Goal: Answer question/provide support

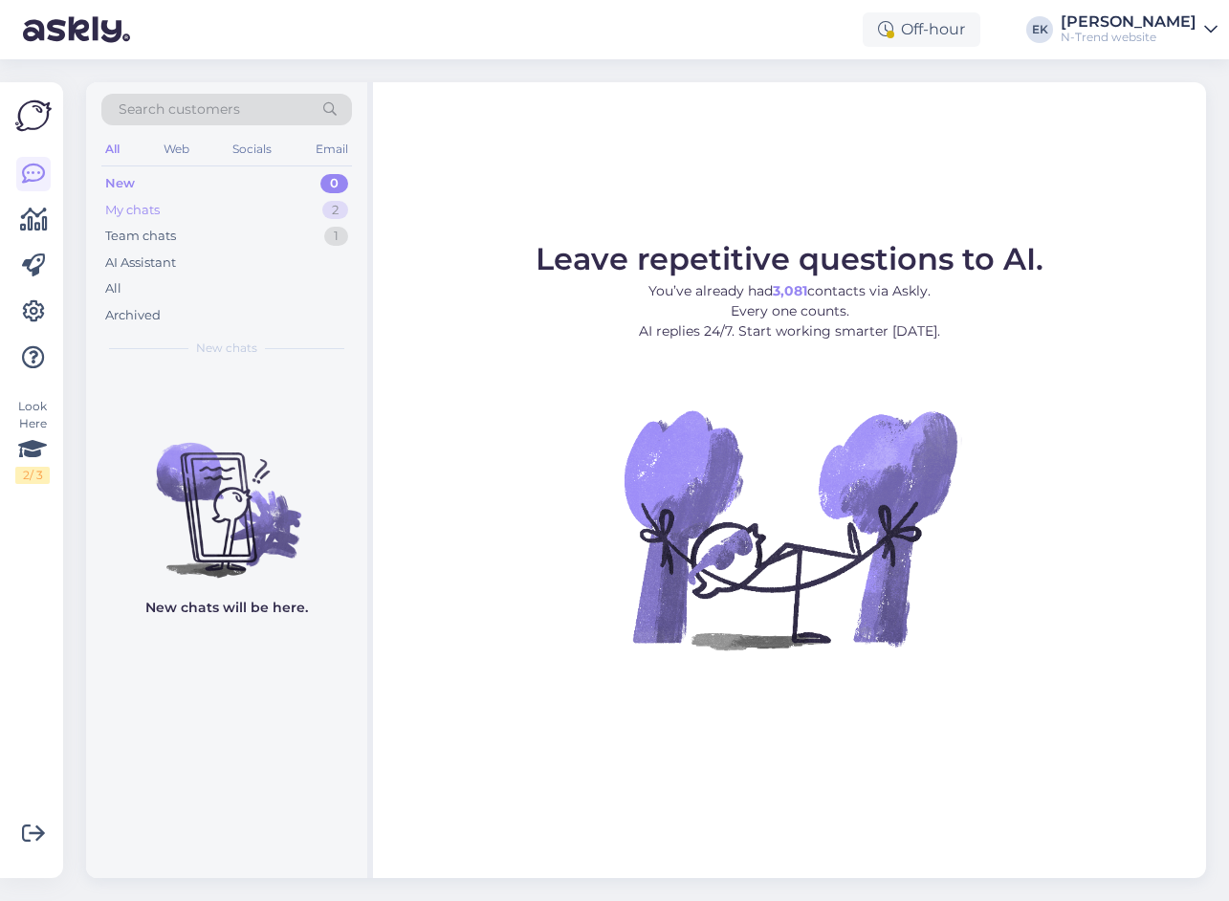
click at [141, 214] on div "My chats" at bounding box center [132, 210] width 55 height 19
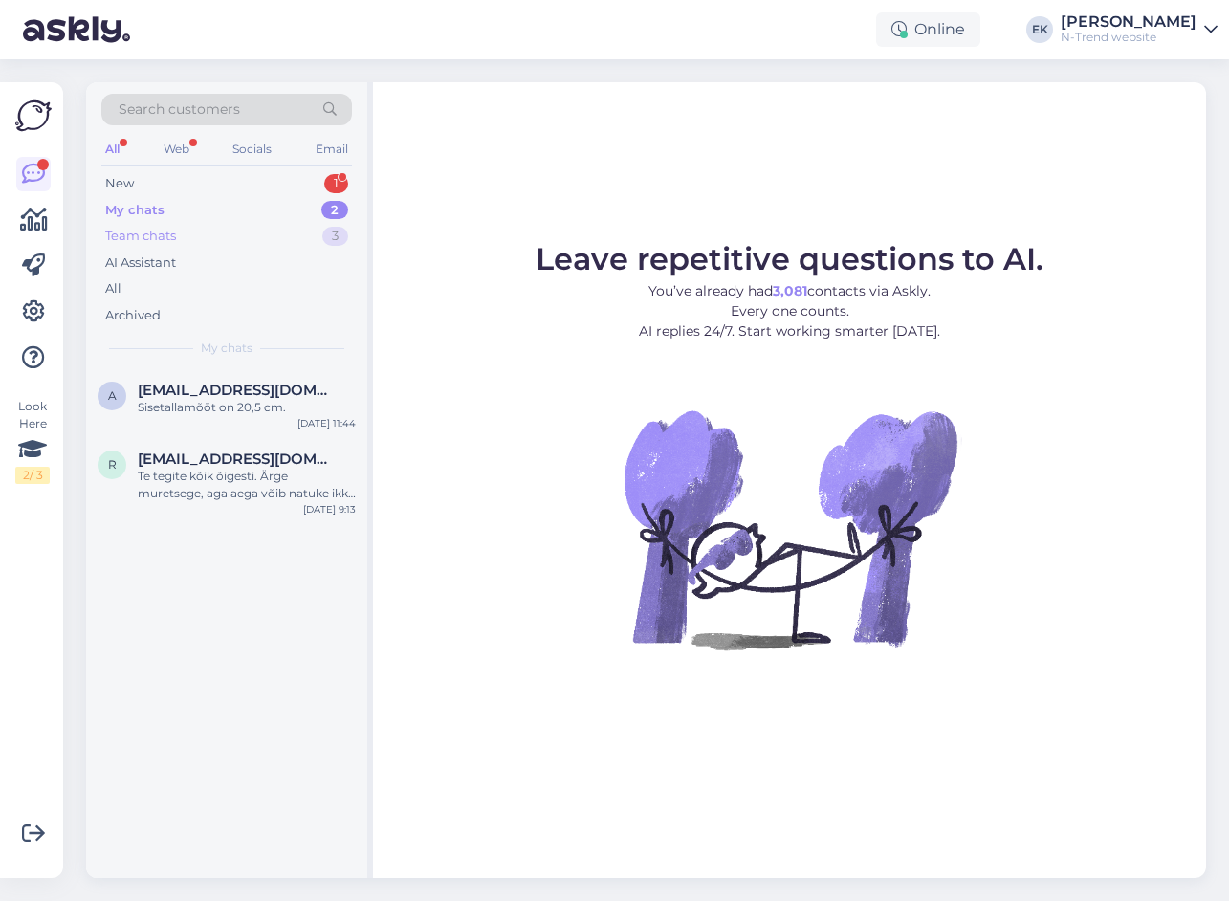
click at [133, 240] on div "Team chats" at bounding box center [140, 236] width 71 height 19
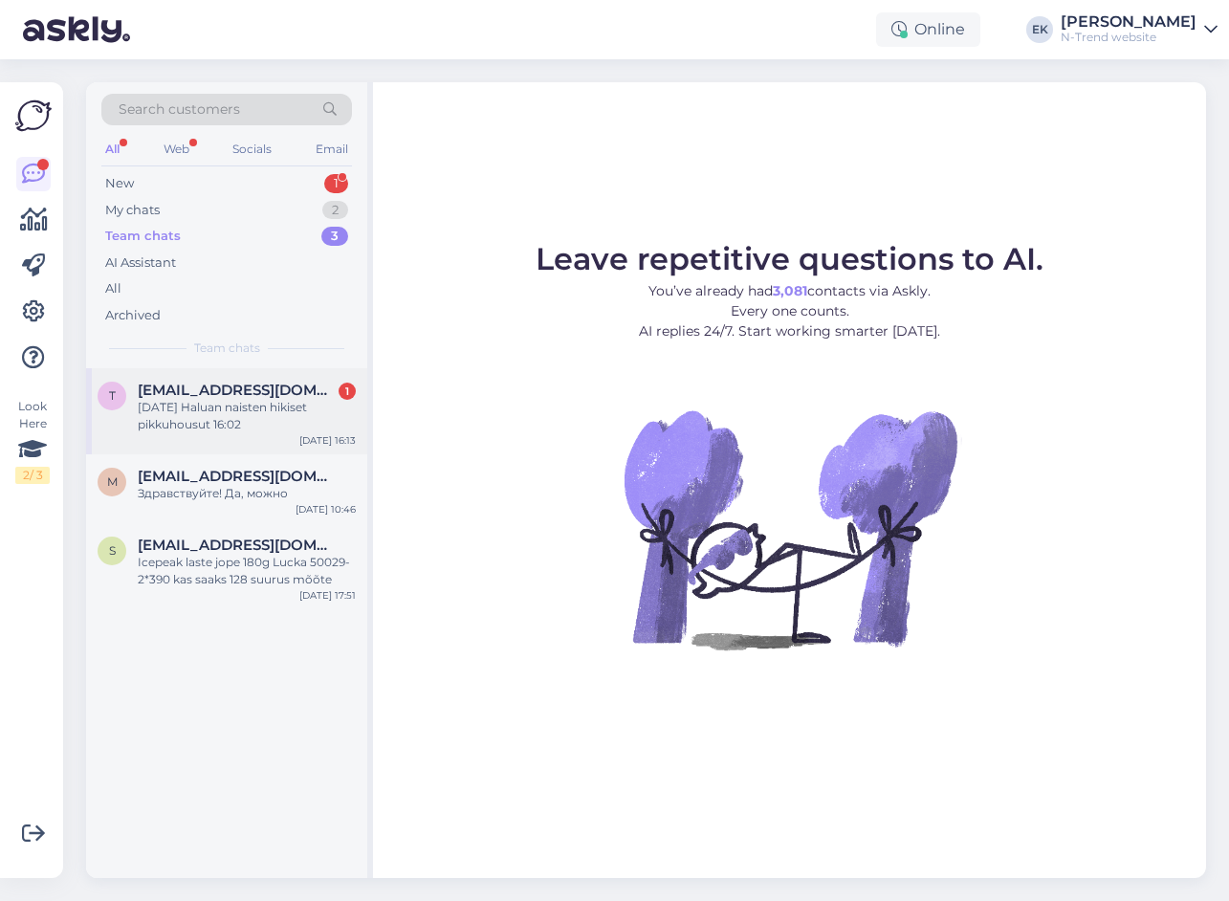
click at [169, 400] on div "[DATE] Haluan naisten hikiset pikkuhousut 16:02" at bounding box center [247, 416] width 218 height 34
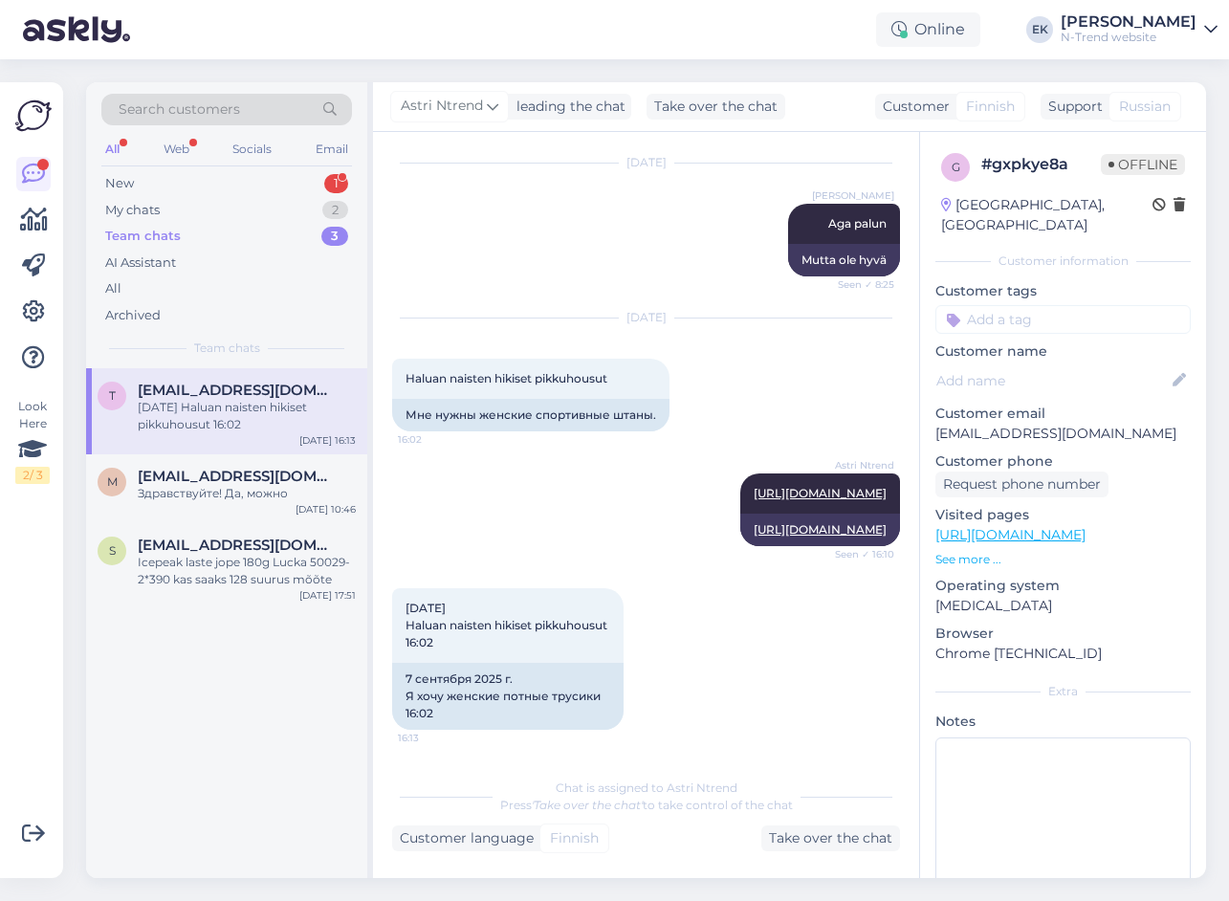
scroll to position [353, 0]
drag, startPoint x: 406, startPoint y: 622, endPoint x: 617, endPoint y: 626, distance: 211.4
click at [617, 626] on div "[DATE] Haluan naisten hikiset pikkuhousut 16:02 16:13" at bounding box center [507, 625] width 231 height 75
drag, startPoint x: 617, startPoint y: 626, endPoint x: 602, endPoint y: 626, distance: 15.3
copy span "Haluan naisten hikiset pikkuhousut"
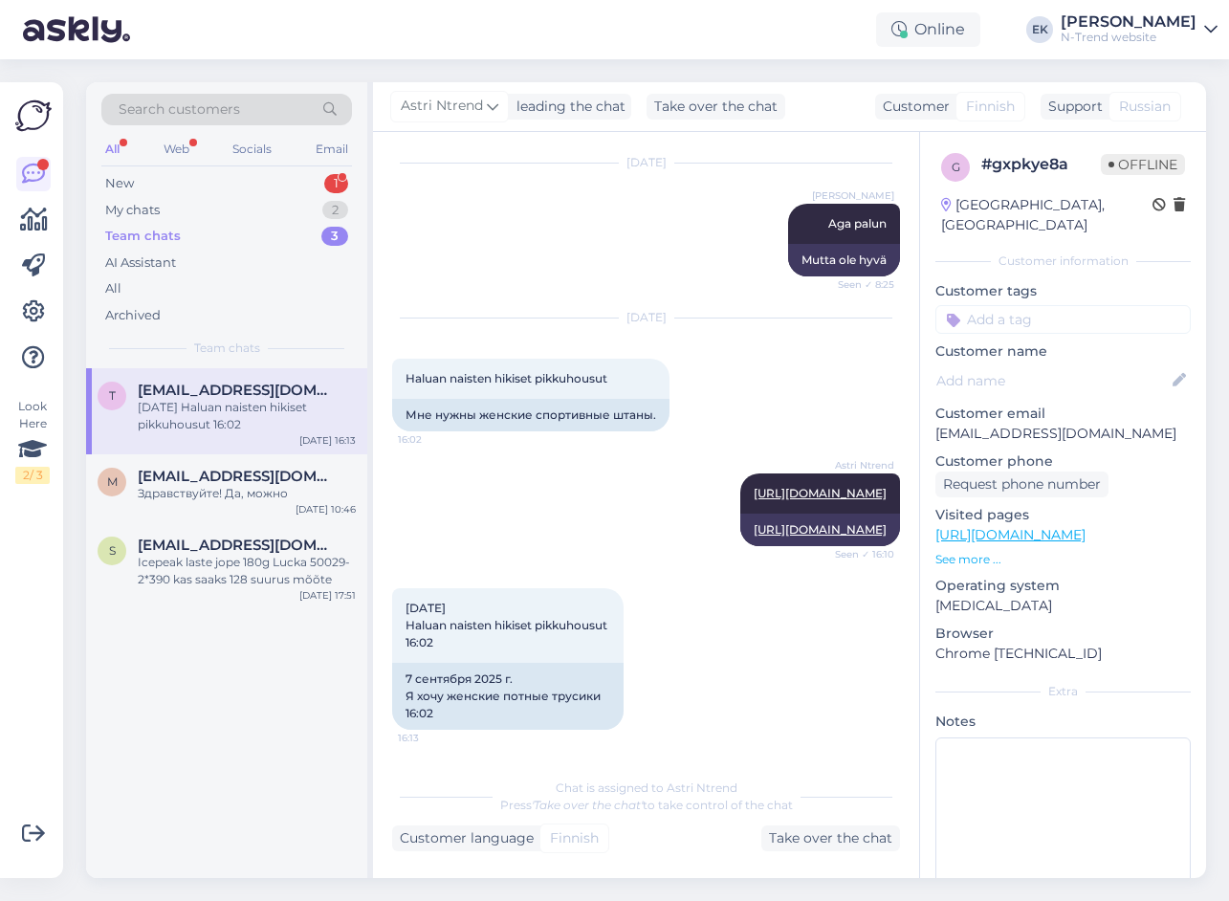
click at [704, 670] on div "[DATE] Haluan naisten hikiset pikkuhousut 16:02 16:13 7 сентября 2025 г. Я хочу…" at bounding box center [646, 659] width 508 height 184
click at [823, 830] on div "Take over the chat" at bounding box center [830, 838] width 139 height 26
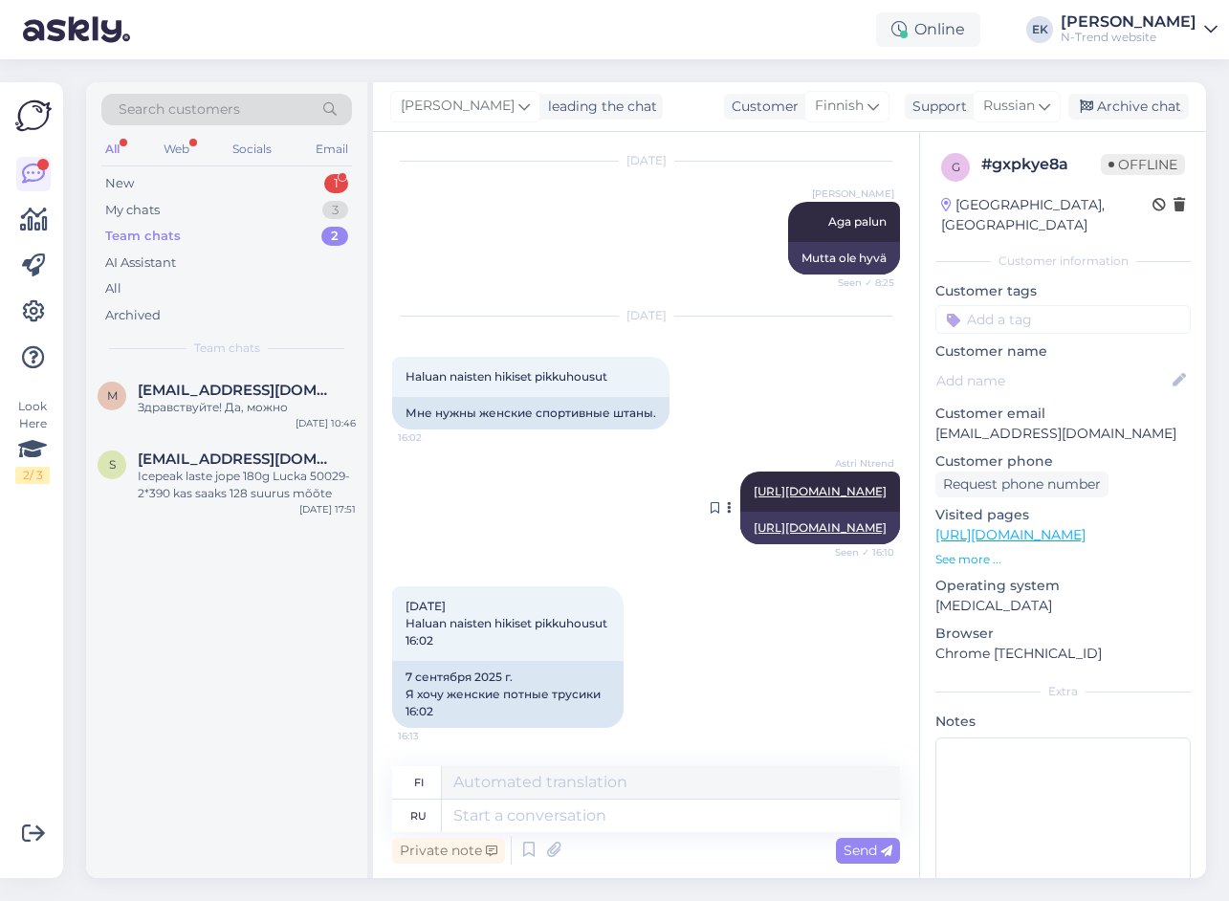
scroll to position [355, 0]
click at [552, 820] on textarea at bounding box center [671, 816] width 458 height 33
click at [1013, 107] on span "Russian" at bounding box center [1009, 106] width 52 height 21
type input "eng"
click at [991, 180] on link "English" at bounding box center [983, 191] width 210 height 31
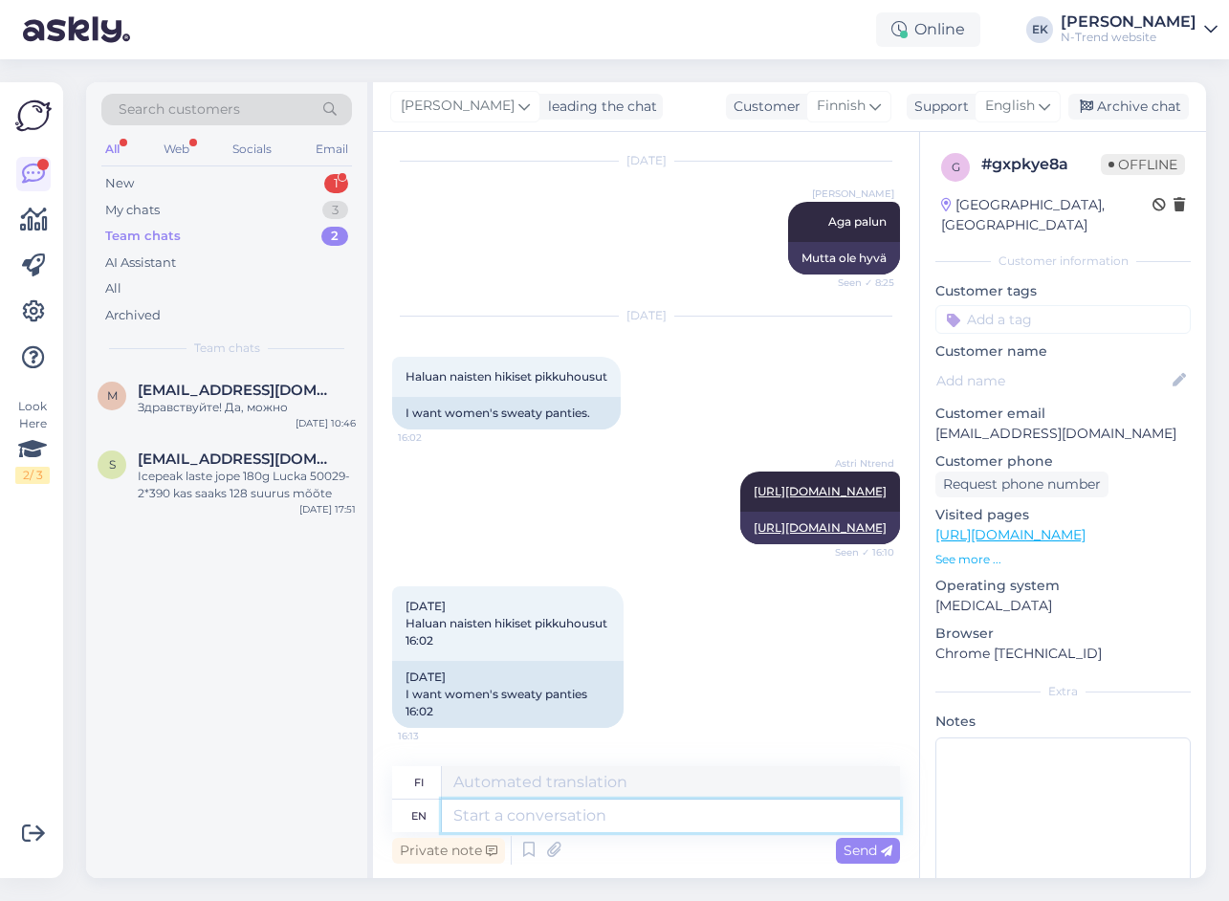
click at [466, 820] on textarea at bounding box center [671, 816] width 458 height 33
paste textarea "[URL][DOMAIN_NAME]"
type textarea "[URL][DOMAIN_NAME]"
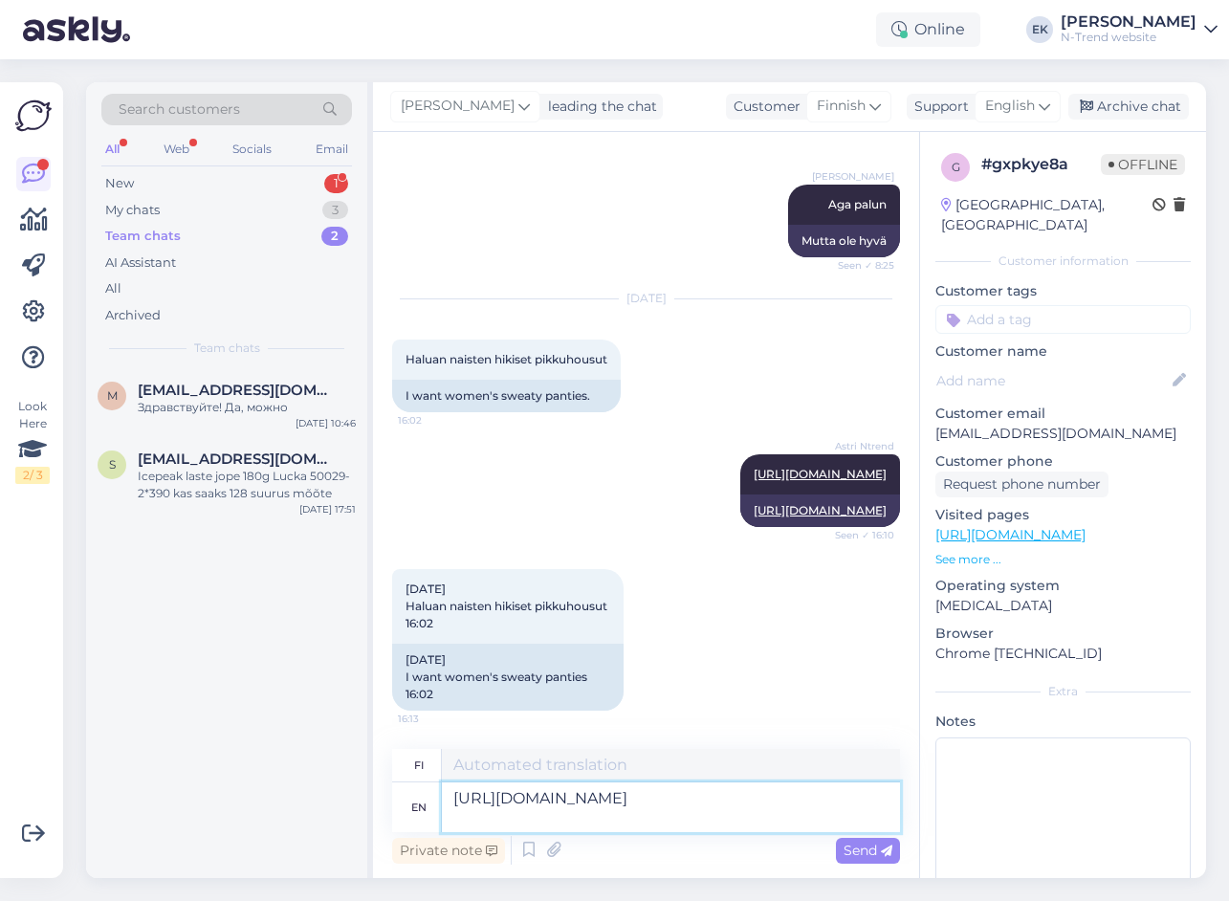
type textarea "[URL][DOMAIN_NAME]"
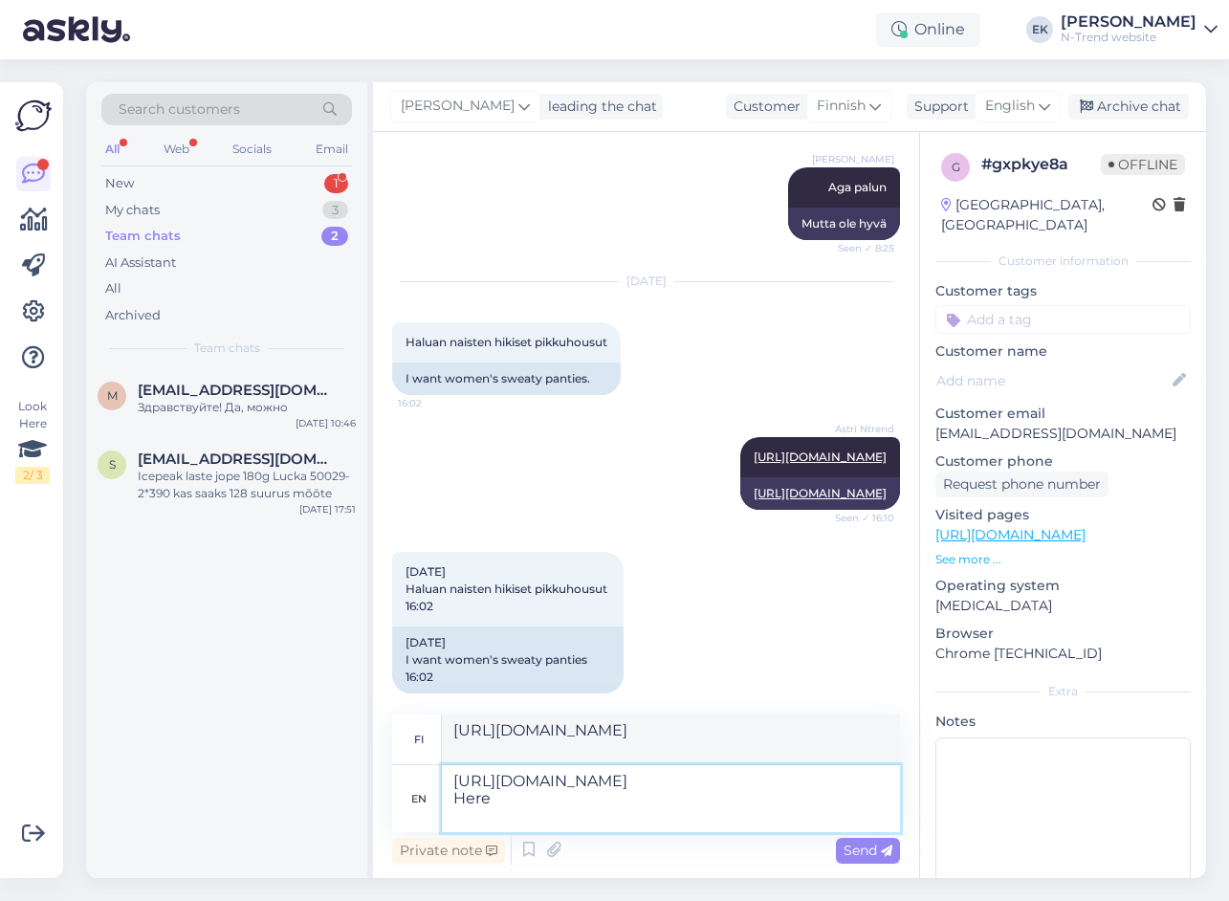
type textarea "[URL][DOMAIN_NAME] Here"
type textarea "[URL][DOMAIN_NAME] Täällä"
type textarea "[URL][DOMAIN_NAME] Here you"
type textarea "[URL][DOMAIN_NAME] Tässä sinulle"
type textarea "[URL][DOMAIN_NAME] Here you can"
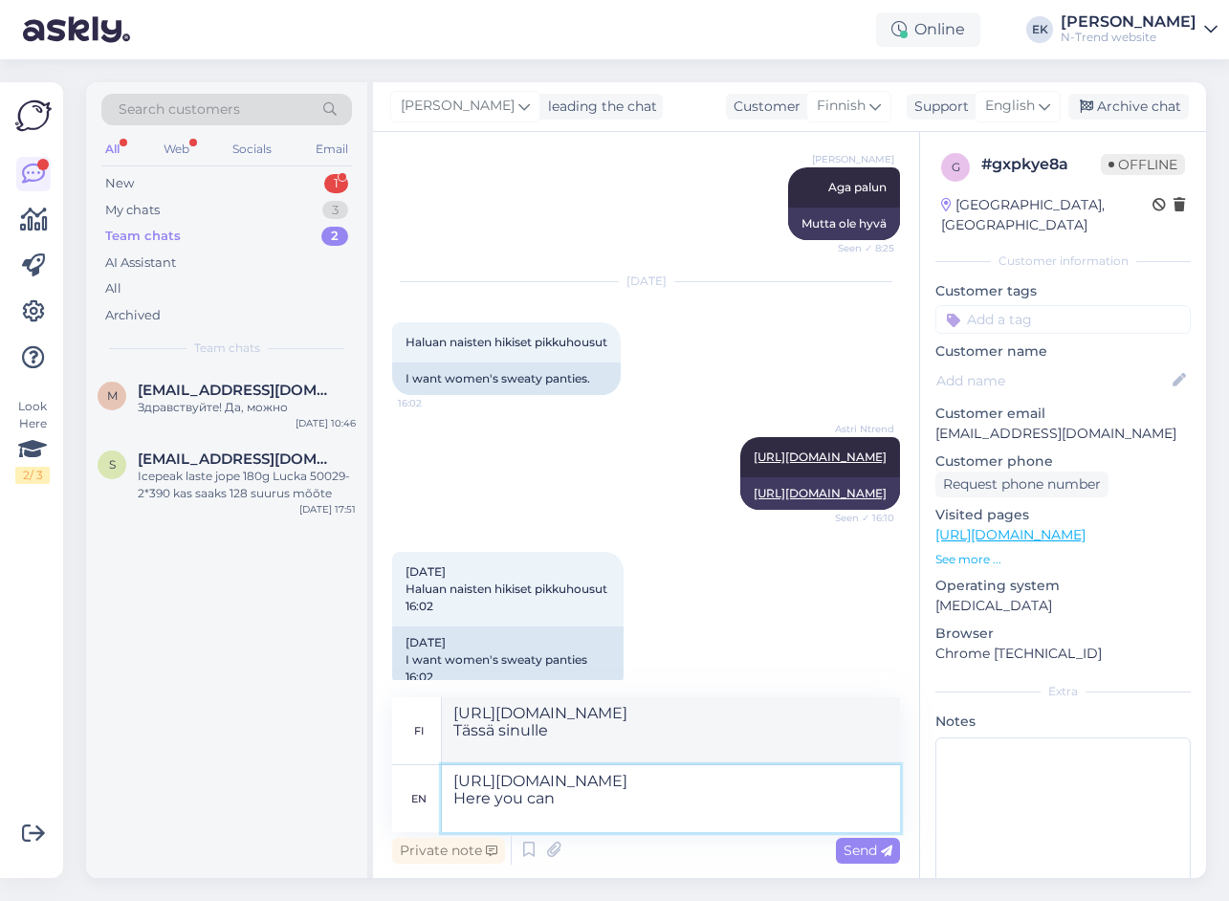
type textarea "[URL][DOMAIN_NAME] Täällä voit"
type textarea "[URL][DOMAIN_NAME] Here you can find"
type textarea "[URL][DOMAIN_NAME] Täältä löydät"
type textarea "[URL][DOMAIN_NAME] Here you can find vari"
type textarea "[URL][DOMAIN_NAME] Täältä löydät erilaisia"
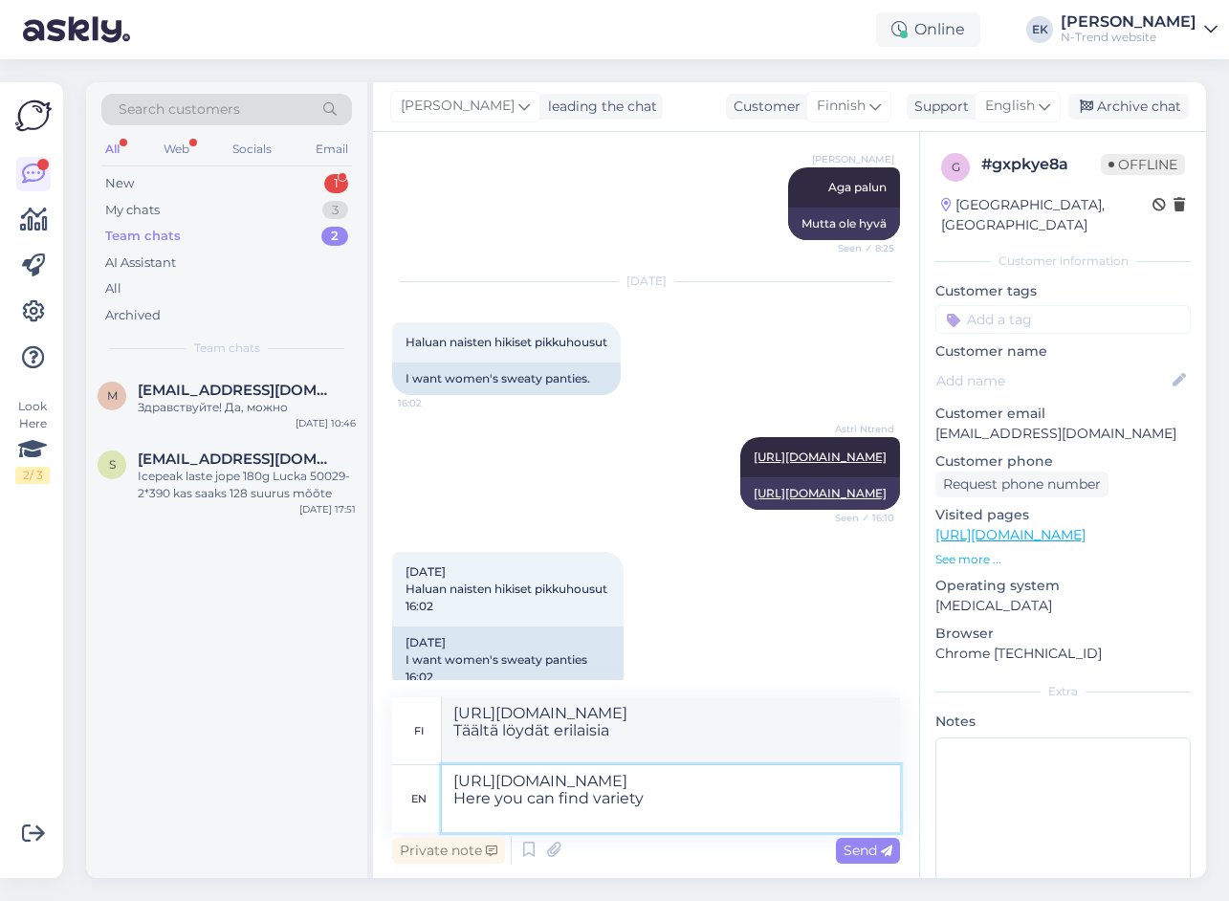
type textarea "[URL][DOMAIN_NAME] Here you can find variety"
type textarea "[URL][DOMAIN_NAME] Täältä löydät erilaisia ​​tuotteita"
type textarea "[URL][DOMAIN_NAME] Here you can find variety of"
type textarea "[URL][DOMAIN_NAME] Täältä löydät erilaisia"
type textarea "[URL][DOMAIN_NAME] Here you can find variety of sweatpants"
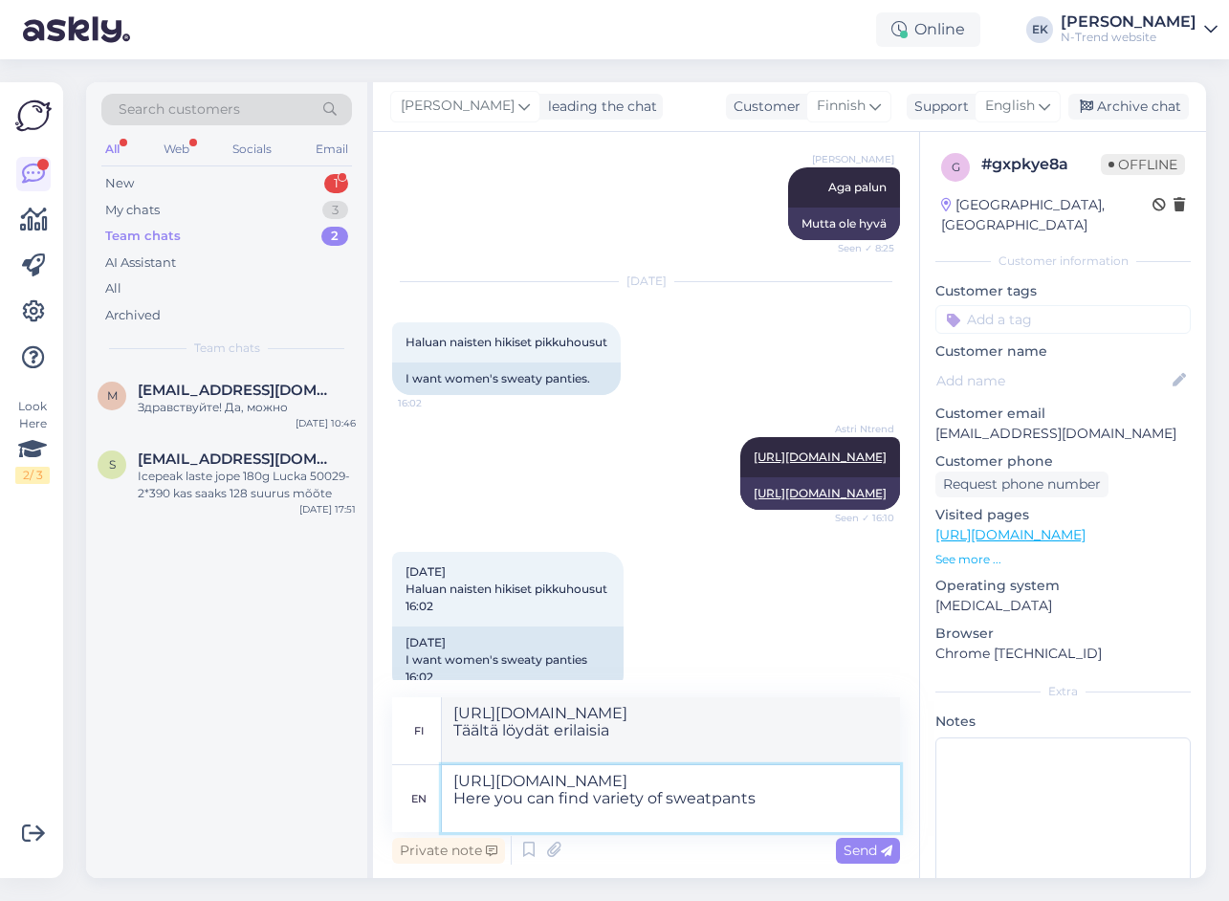
type textarea "[URL][DOMAIN_NAME] Täältä löydät laajan valikoiman collegehousuja"
type textarea "[URL][DOMAIN_NAME] Here you can find variety of sweatpants for women."
type textarea "[URL][DOMAIN_NAME] Täältä löydät laajan valikoiman collegehousuja naisille."
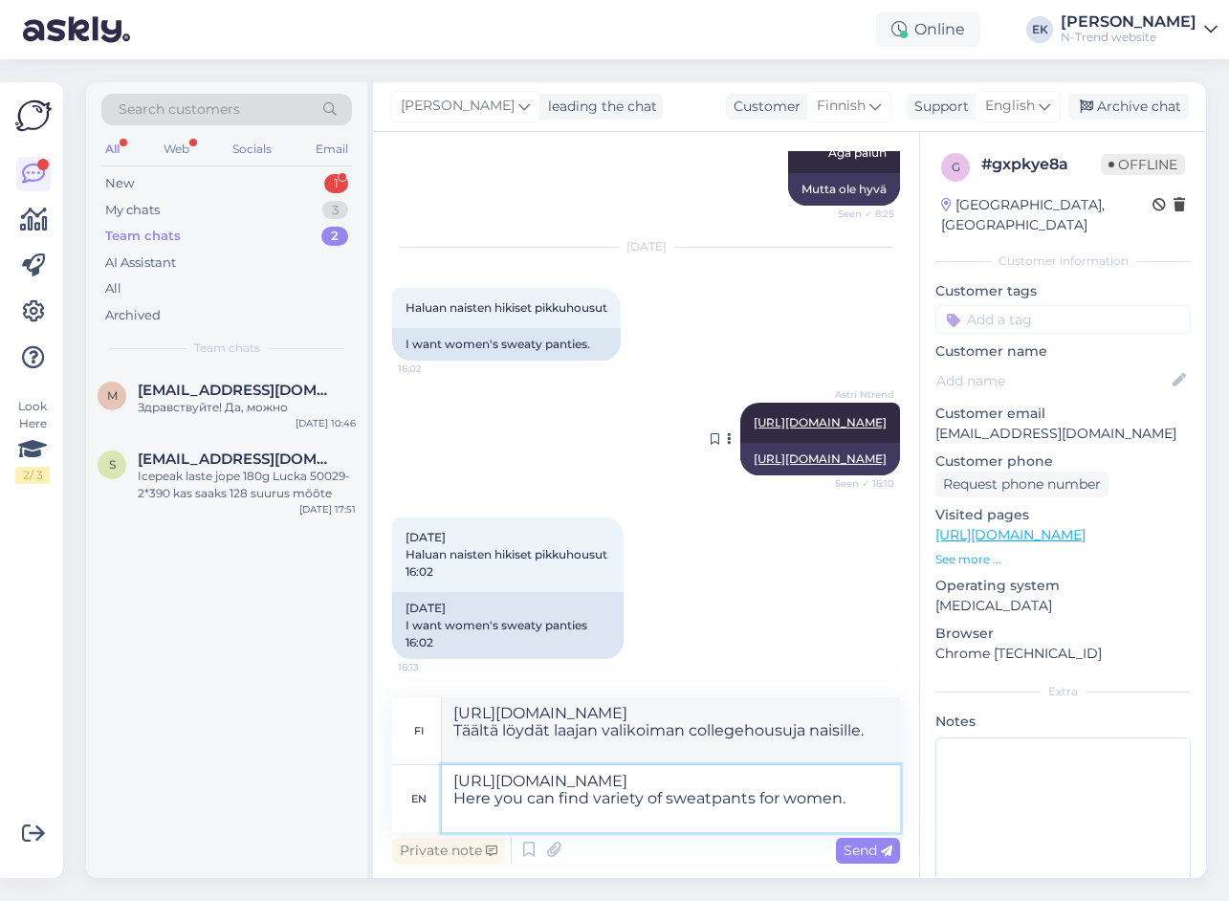
scroll to position [424, 0]
type textarea "[URL][DOMAIN_NAME] Here you can find variety of sweatpants for women."
click at [871, 849] on span "Send" at bounding box center [868, 850] width 49 height 17
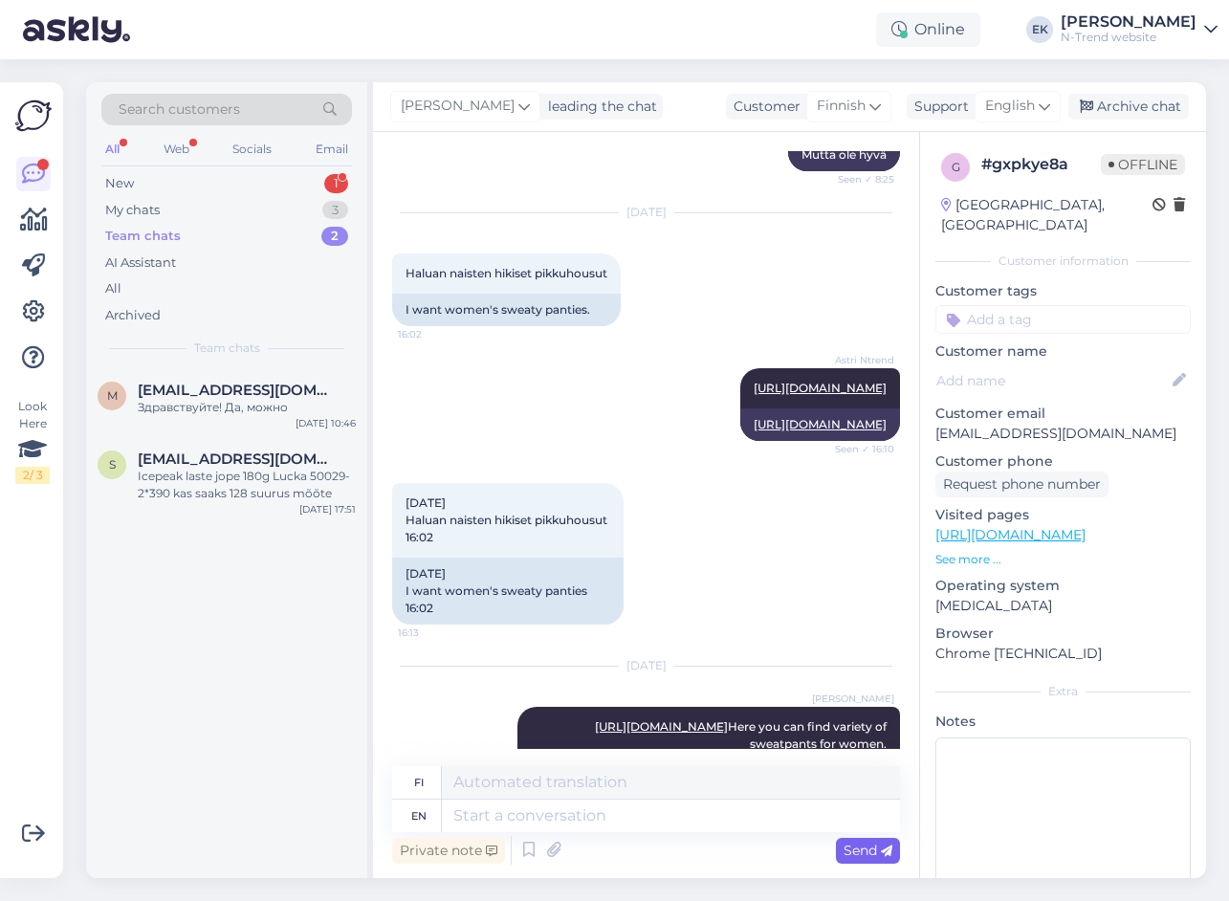
scroll to position [579, 0]
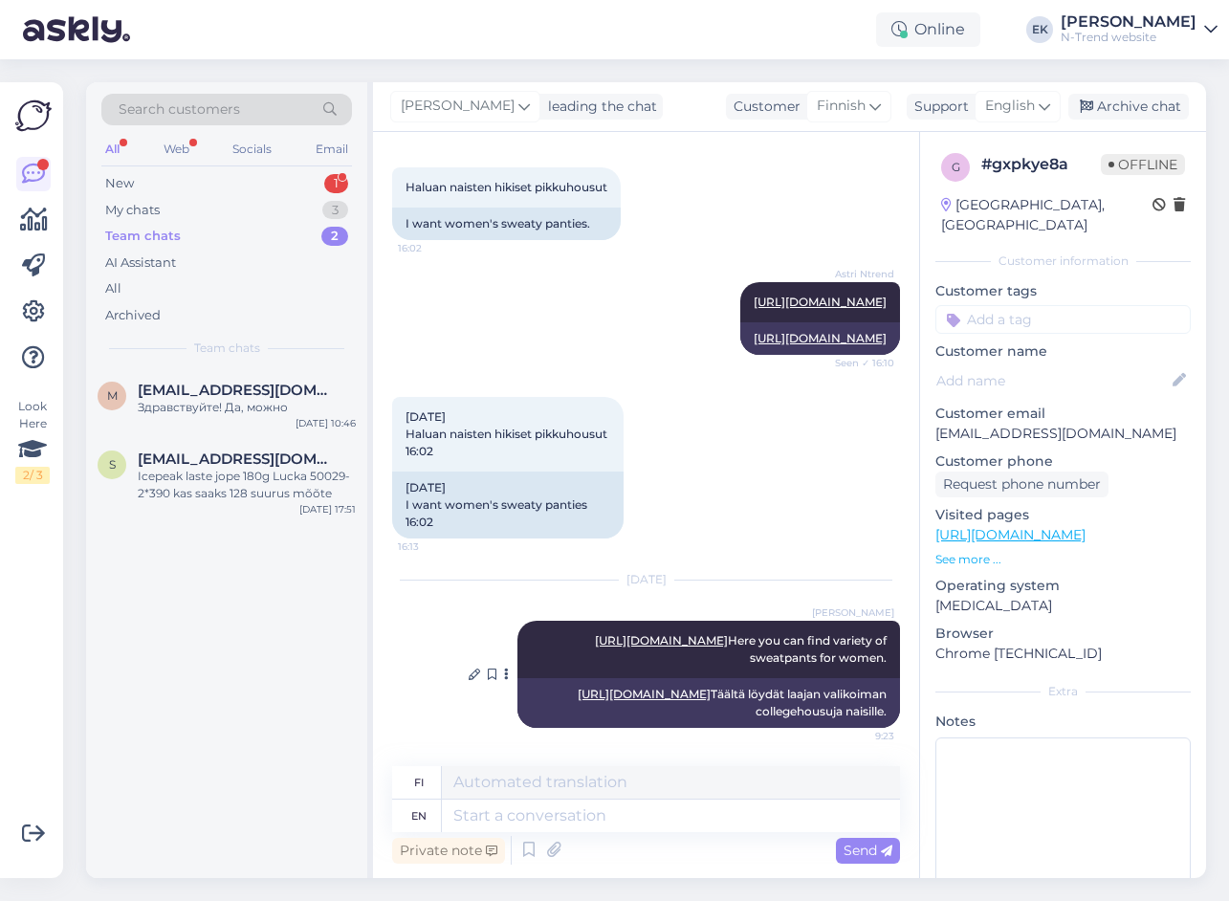
drag, startPoint x: 557, startPoint y: 709, endPoint x: 882, endPoint y: 713, distance: 325.2
click at [882, 713] on div "[URL][DOMAIN_NAME] Täältä löydät laajan valikoiman collegehousuja naisille." at bounding box center [708, 703] width 383 height 50
copy div "Täältä löydät laajan valikoiman collegehousuja naisille."
click at [126, 179] on div "New" at bounding box center [119, 183] width 29 height 19
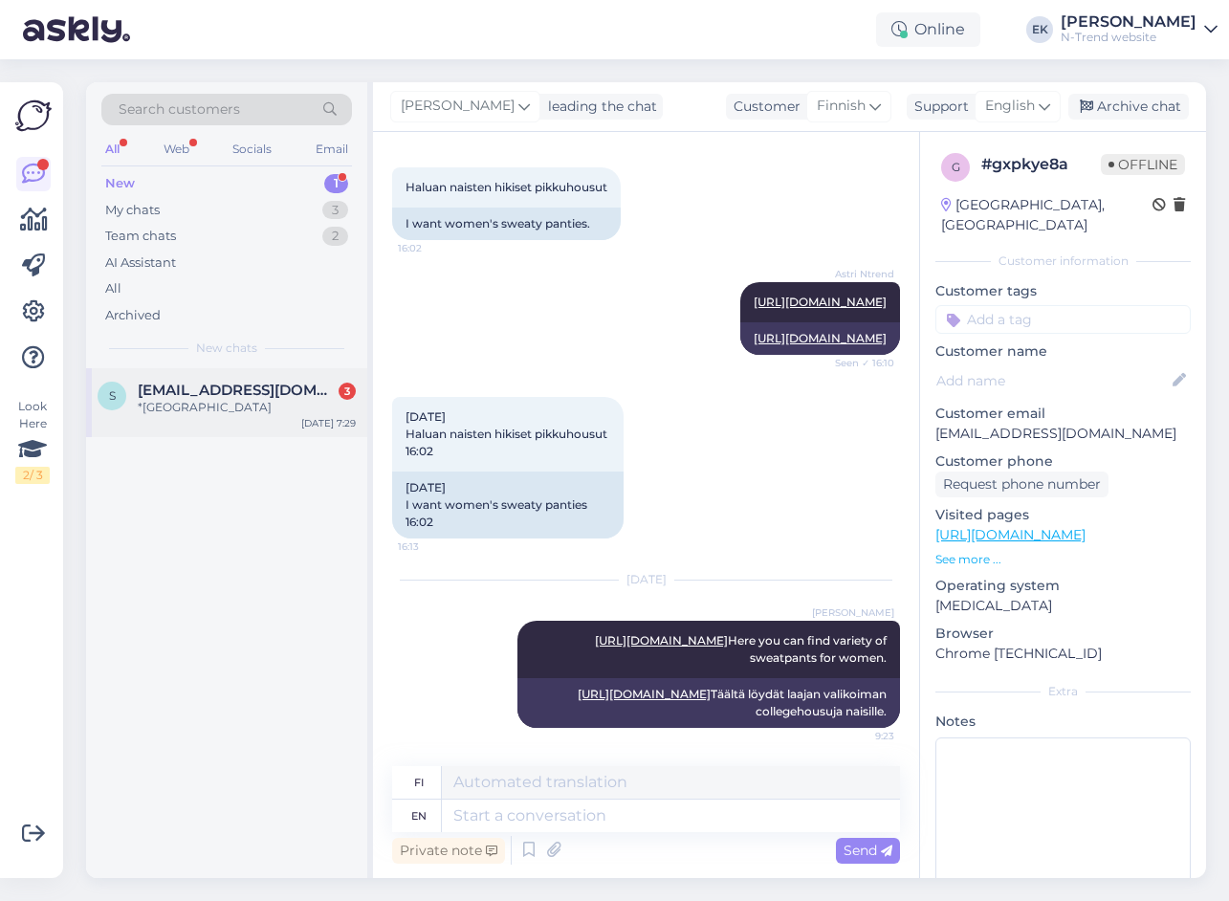
drag, startPoint x: 193, startPoint y: 389, endPoint x: 209, endPoint y: 389, distance: 15.3
click at [193, 389] on span "[EMAIL_ADDRESS][DOMAIN_NAME]" at bounding box center [237, 390] width 199 height 17
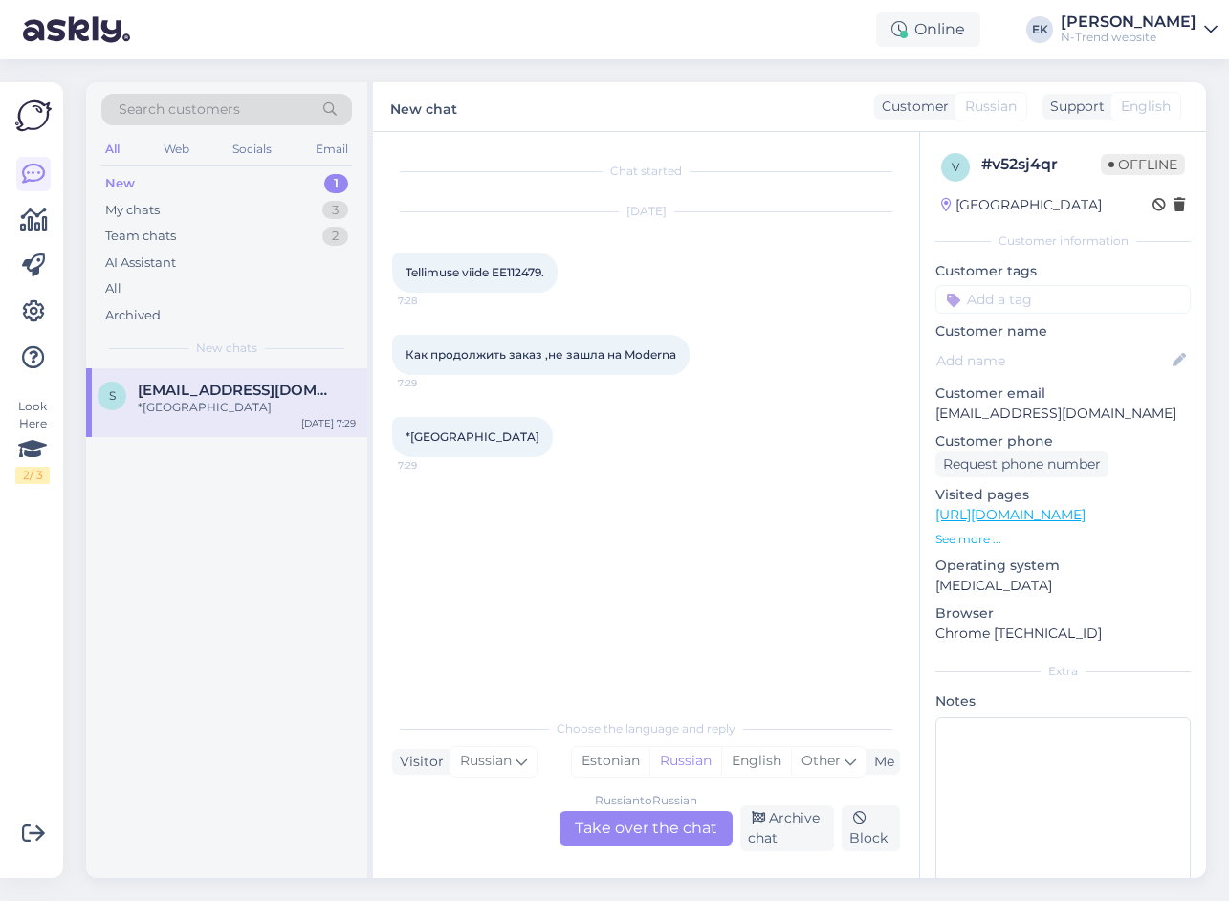
scroll to position [0, 0]
click at [523, 268] on span "Tellimuse viide EE112479." at bounding box center [475, 272] width 139 height 14
copy span "EE112479"
click at [626, 829] on div "Russian to Russian Take over the chat" at bounding box center [646, 828] width 173 height 34
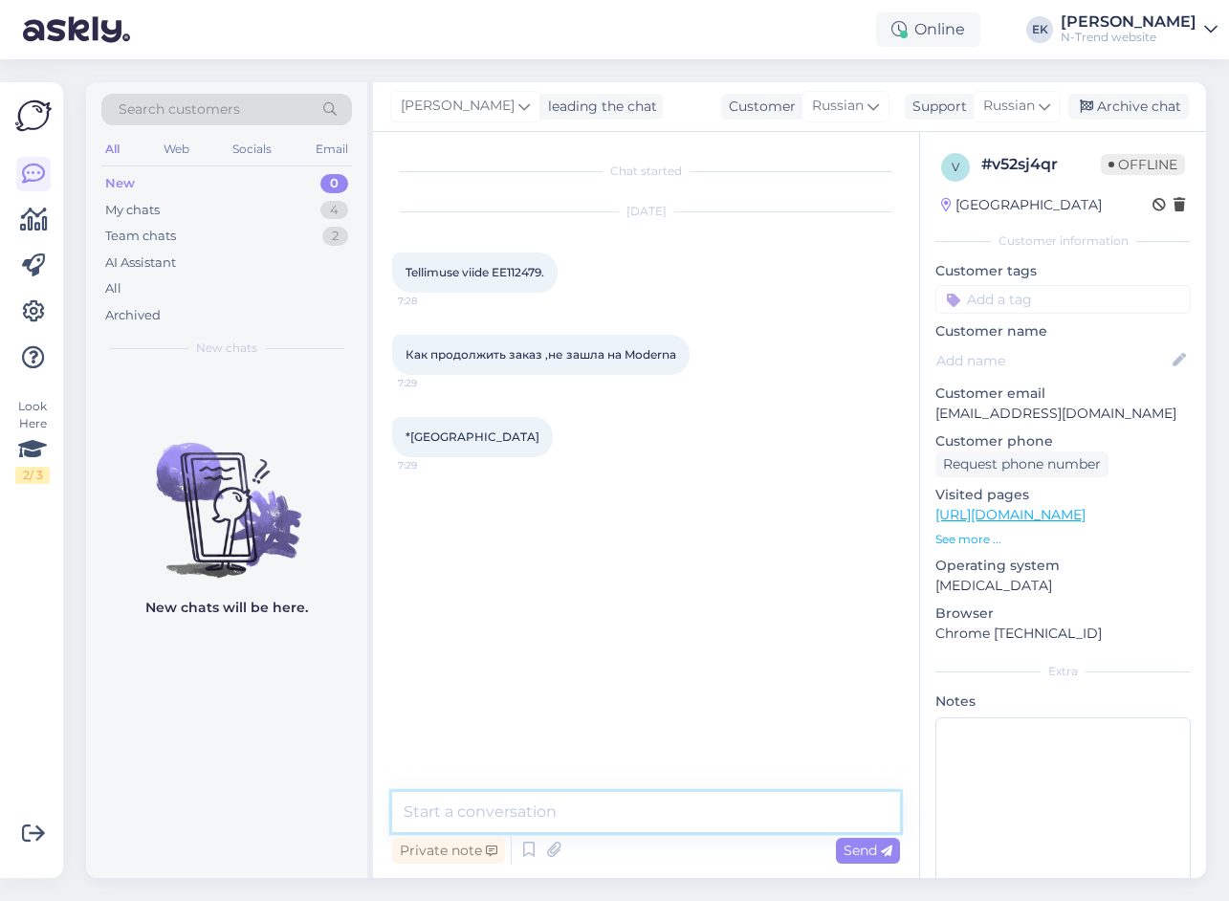
click at [596, 815] on textarea at bounding box center [646, 812] width 508 height 40
type textarea "Tere. Te peaksite tegema uue tellimuse."
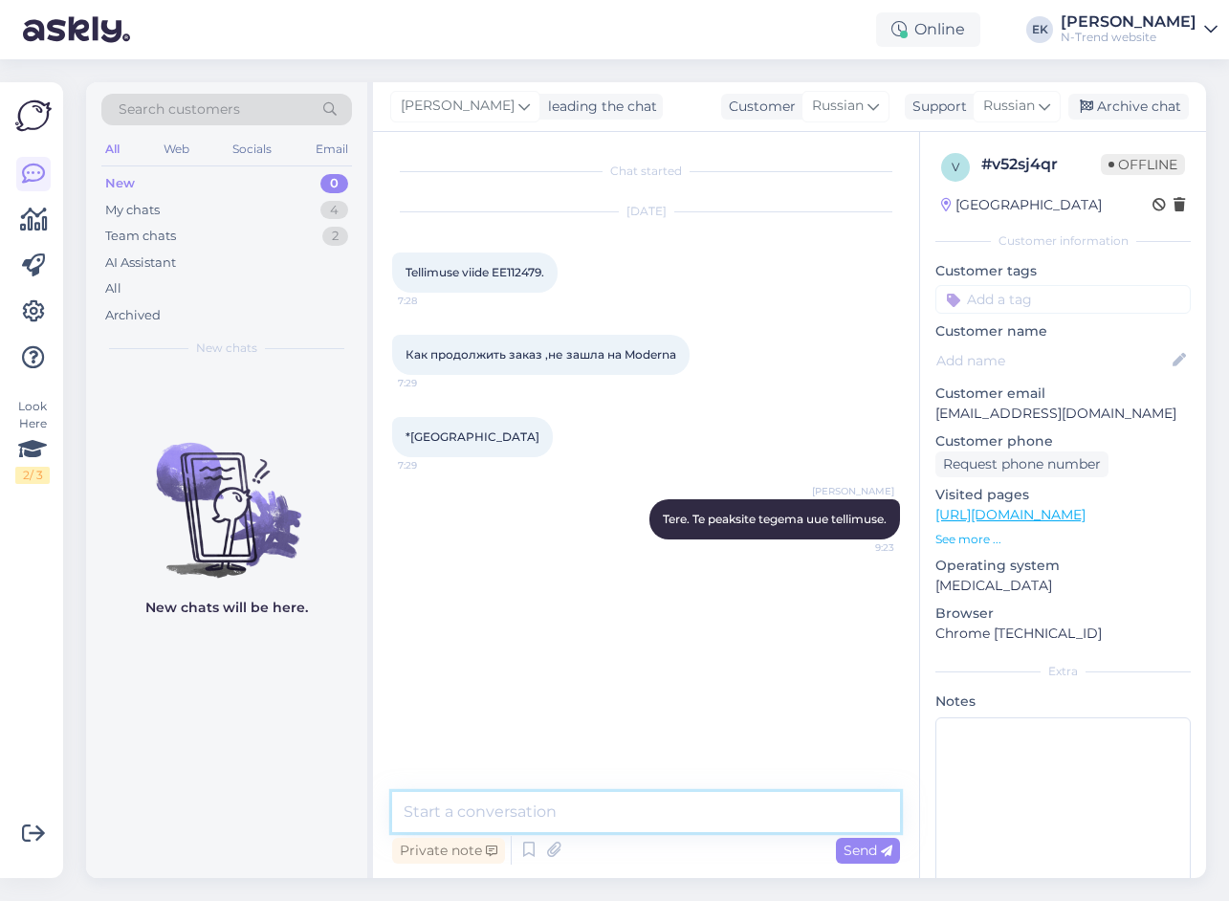
click at [525, 817] on textarea at bounding box center [646, 812] width 508 height 40
click at [513, 272] on span "Tellimuse viide EE112479." at bounding box center [475, 272] width 139 height 14
copy span "EE112479"
click at [489, 814] on textarea "Ma võin selle" at bounding box center [646, 812] width 508 height 40
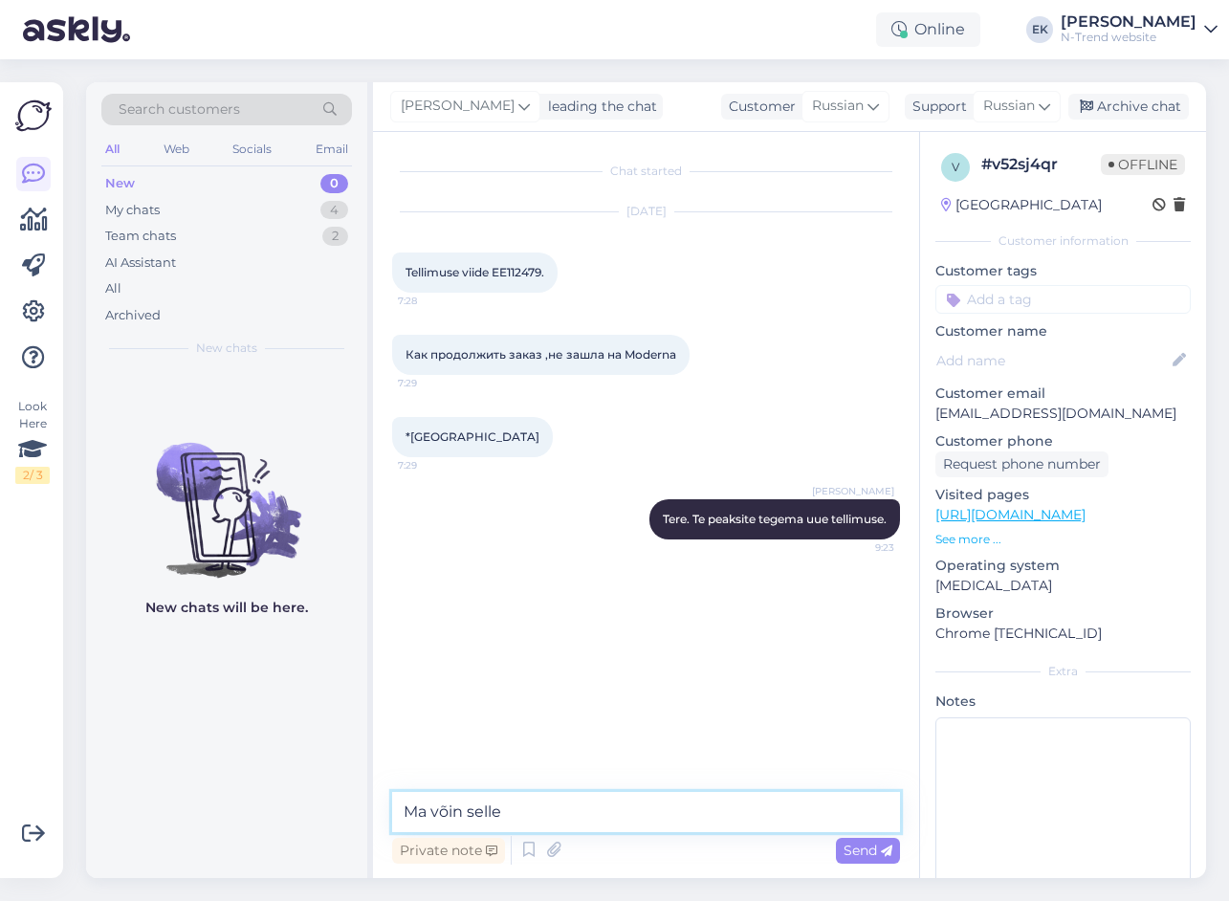
click at [489, 814] on textarea "Ma võin selle" at bounding box center [646, 812] width 508 height 40
paste textarea "EE112479"
type textarea "Ma võin rippuma jäänu tellimuse (EE112479) tühistada."
